Goal: Information Seeking & Learning: Understand process/instructions

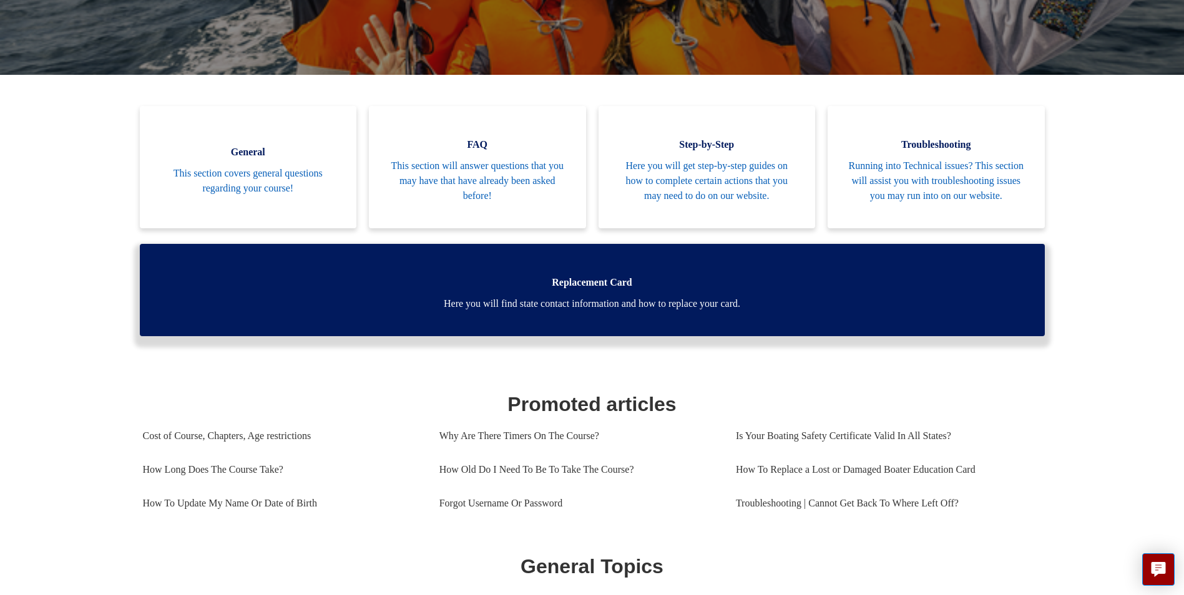
scroll to position [277, 0]
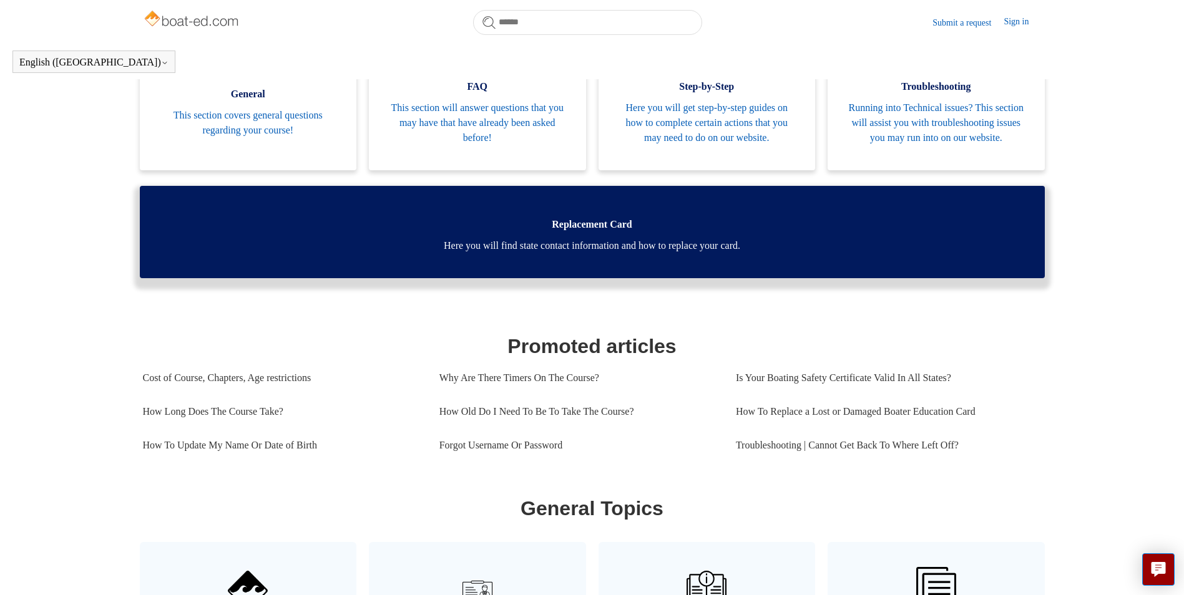
click at [535, 222] on link "Replacement Card Here you will find state contact information and how to replac…" at bounding box center [592, 232] width 905 height 92
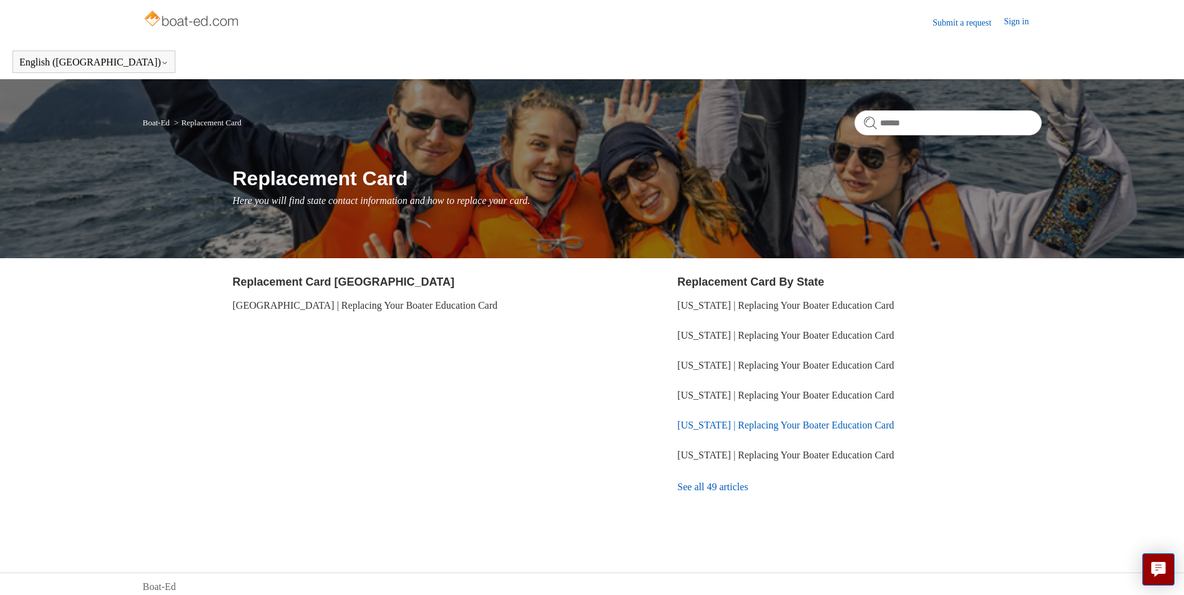
click at [721, 421] on link "Virginia | Replacing Your Boater Education Card" at bounding box center [785, 425] width 217 height 11
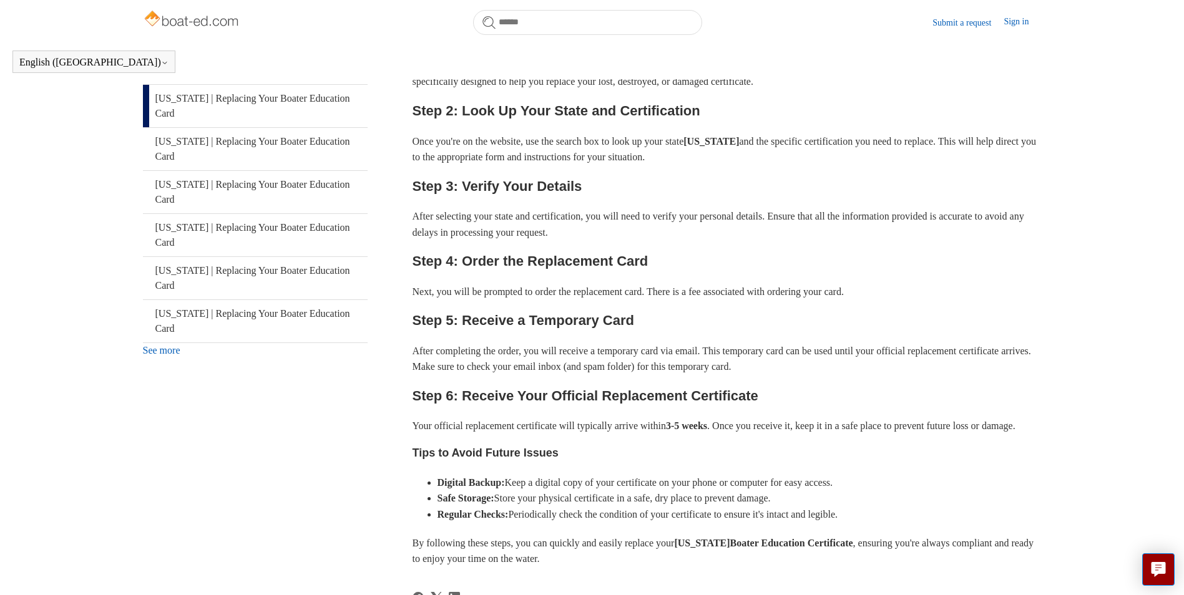
scroll to position [339, 0]
